Goal: Information Seeking & Learning: Find specific fact

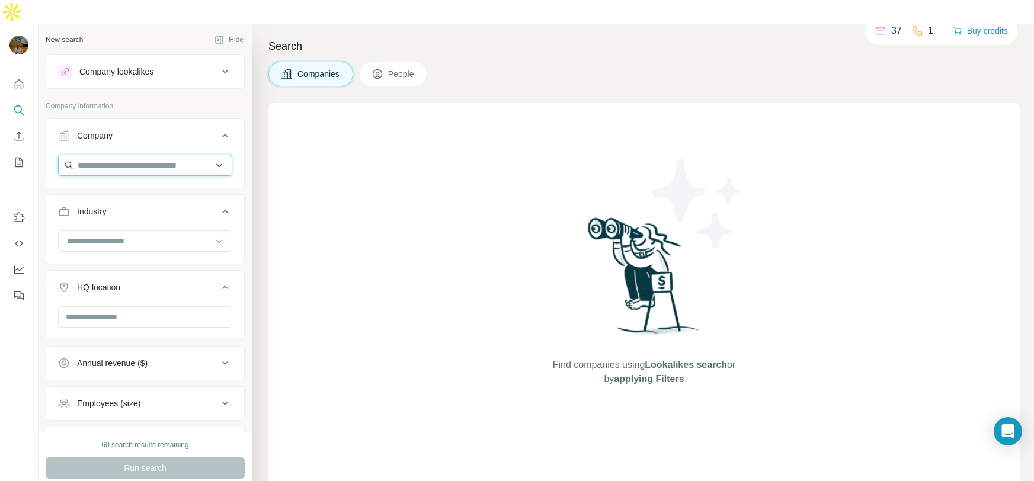
click at [156, 155] on input "text" at bounding box center [145, 165] width 174 height 21
paste input "**********"
type input "**********"
click at [149, 171] on p "Club Mahindra" at bounding box center [120, 168] width 57 height 12
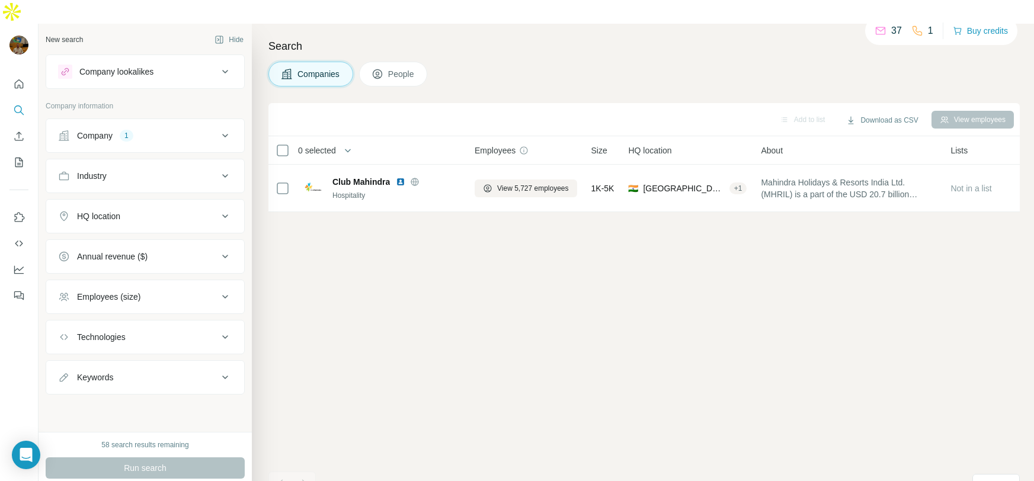
click at [394, 68] on span "People" at bounding box center [401, 74] width 27 height 12
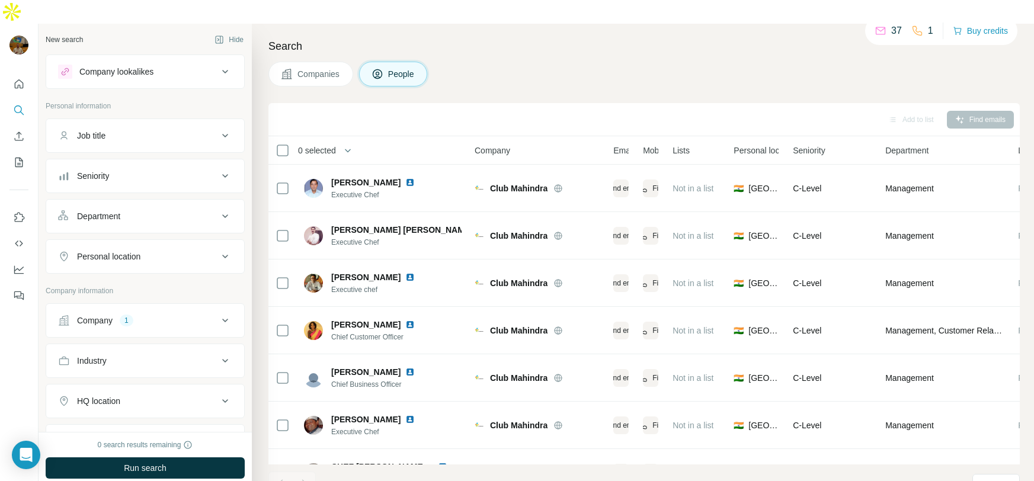
click at [324, 68] on span "Companies" at bounding box center [319, 74] width 43 height 12
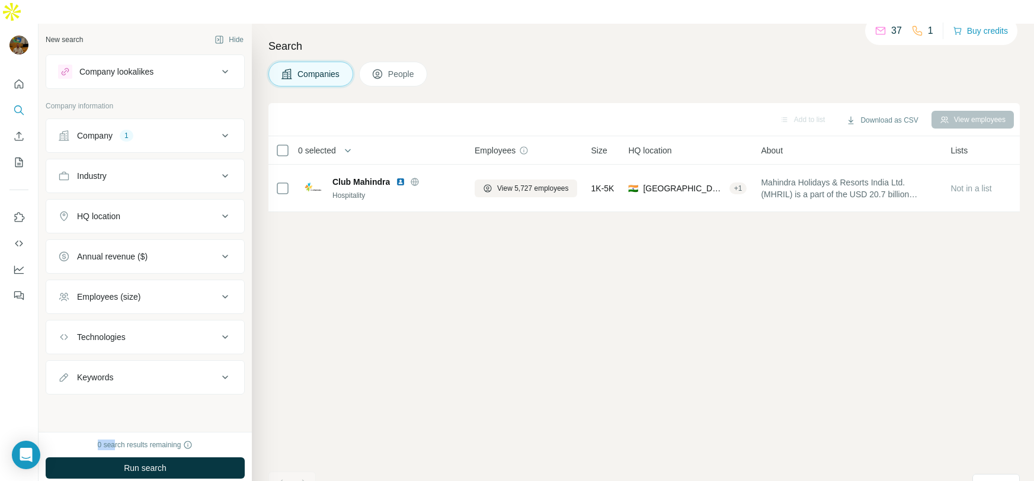
drag, startPoint x: 113, startPoint y: 421, endPoint x: 73, endPoint y: 420, distance: 39.7
click at [75, 440] on div "0 search results remaining" at bounding box center [145, 445] width 199 height 11
click at [364, 389] on div "Add to list Download as CSV View employees 0 selected Companies Employees Size …" at bounding box center [643, 304] width 751 height 402
drag, startPoint x: 83, startPoint y: 419, endPoint x: 198, endPoint y: 417, distance: 115.0
click at [198, 440] on div "0 search results remaining" at bounding box center [145, 445] width 199 height 11
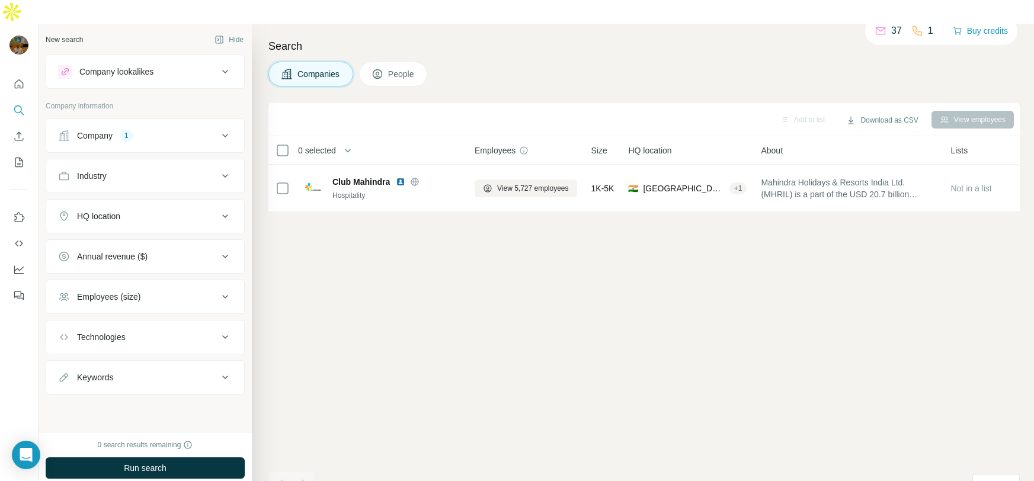
click at [344, 398] on div "Add to list Download as CSV View employees 0 selected Companies Employees Size …" at bounding box center [643, 304] width 751 height 402
click at [136, 130] on div "Company 1" at bounding box center [138, 136] width 160 height 12
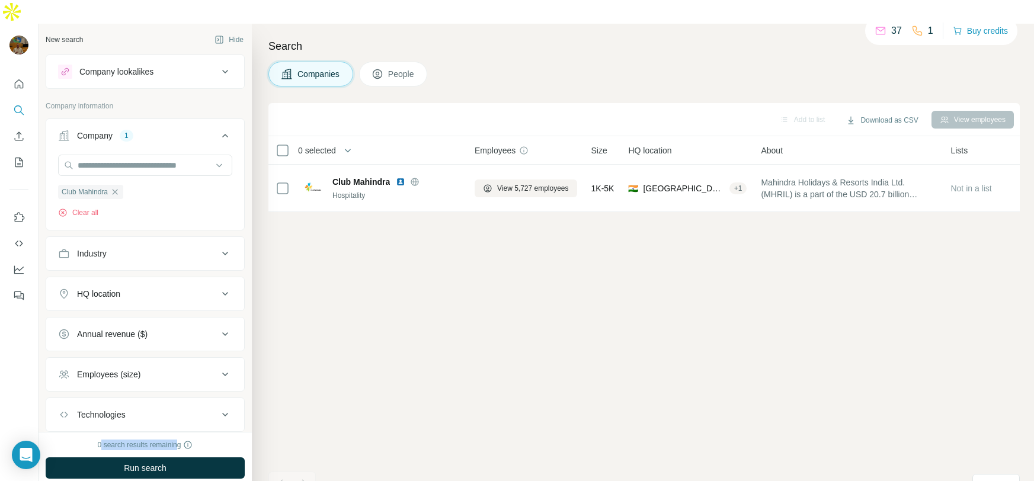
drag, startPoint x: 99, startPoint y: 421, endPoint x: 223, endPoint y: 421, distance: 123.9
click at [209, 440] on div "0 search results remaining" at bounding box center [145, 445] width 199 height 11
click at [404, 358] on div "Add to list Download as CSV View employees 0 selected Companies Employees Size …" at bounding box center [643, 304] width 751 height 402
click at [456, 295] on div "Add to list Download as CSV View employees 0 selected Companies Employees Size …" at bounding box center [643, 304] width 751 height 402
click at [493, 62] on div "Companies People" at bounding box center [643, 74] width 751 height 25
